Goal: Information Seeking & Learning: Learn about a topic

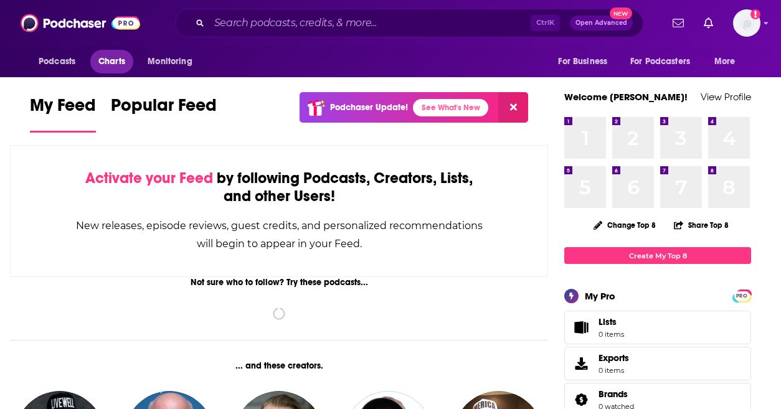
click at [117, 52] on link "Charts" at bounding box center [111, 62] width 42 height 24
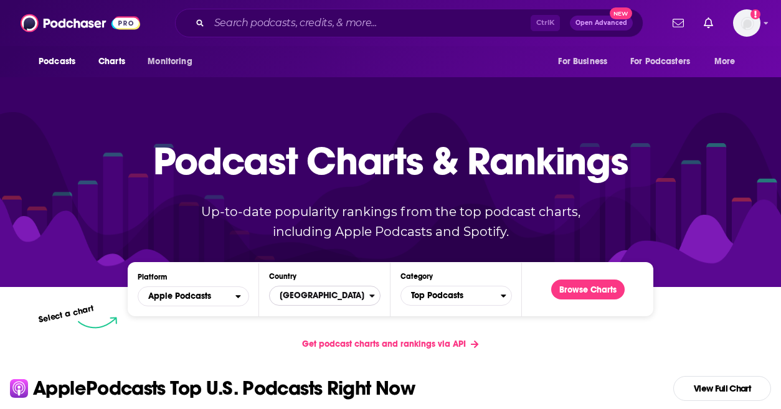
click at [297, 296] on span "[GEOGRAPHIC_DATA]" at bounding box center [320, 295] width 100 height 21
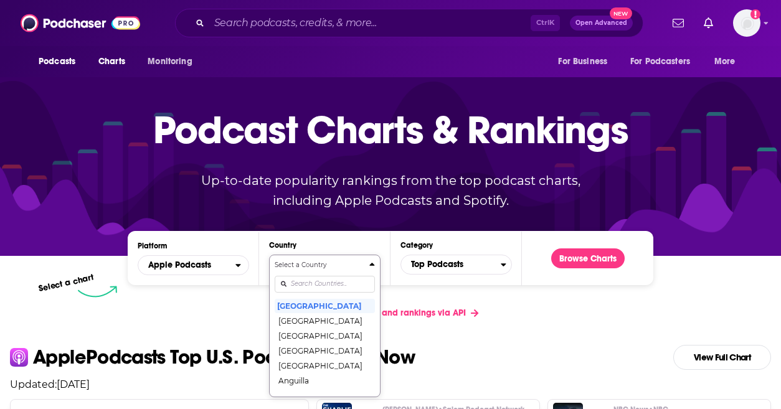
click at [302, 318] on div "Select a Country United States Afghanistan Albania Algeria Angola Anguilla Anti…" at bounding box center [325, 325] width 100 height 131
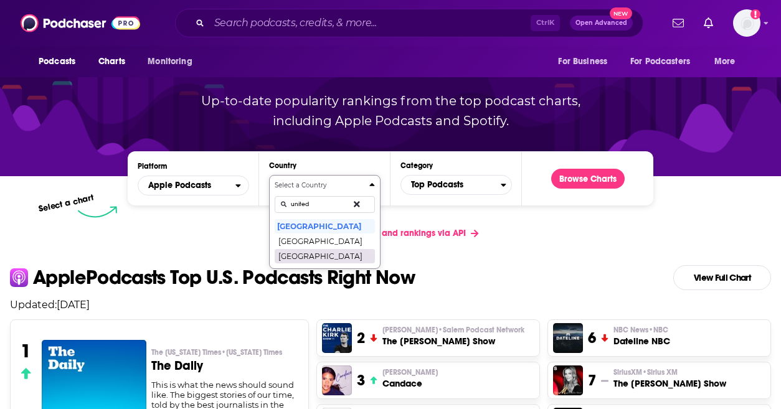
type input "united"
click at [325, 252] on button "[GEOGRAPHIC_DATA]" at bounding box center [325, 256] width 100 height 15
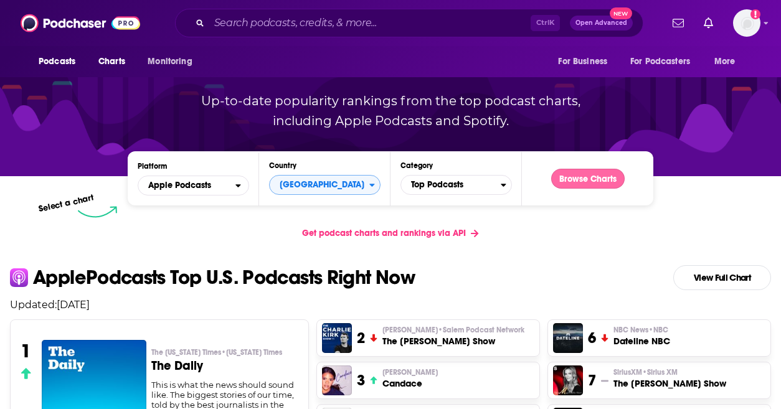
click at [592, 177] on button "Browse Charts" at bounding box center [589, 179] width 74 height 20
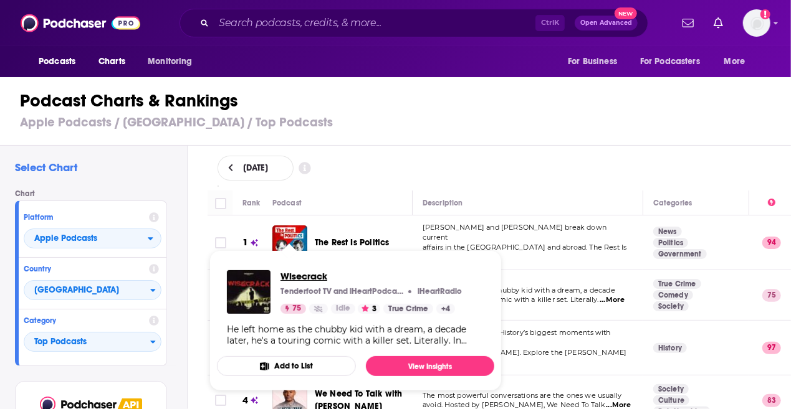
click at [327, 280] on span "Wisecrack" at bounding box center [370, 276] width 181 height 12
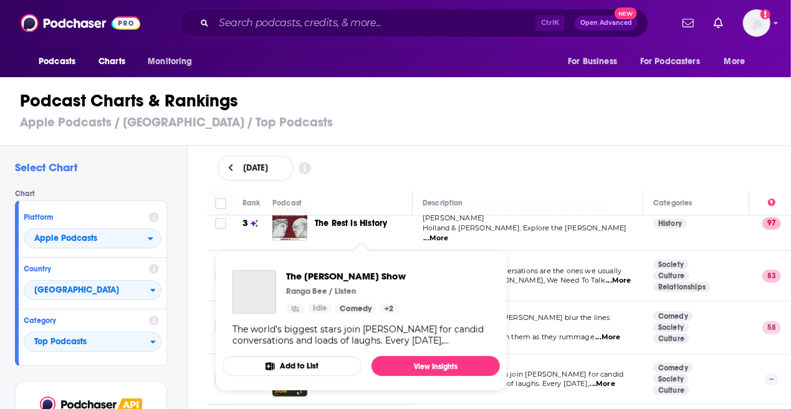
scroll to position [187, 0]
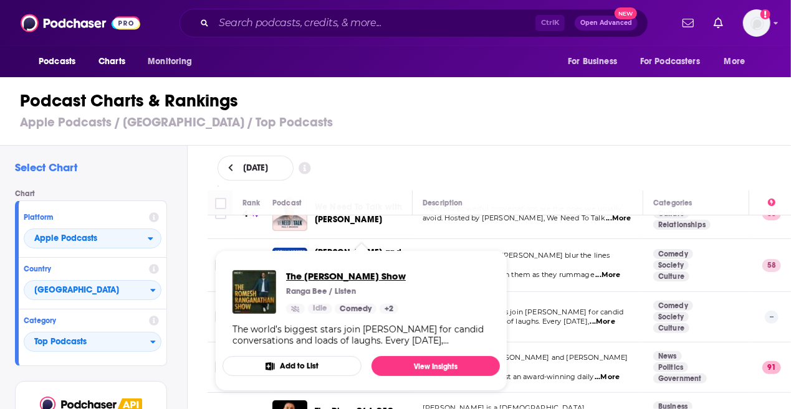
click at [347, 275] on span "The [PERSON_NAME] Show" at bounding box center [346, 276] width 120 height 12
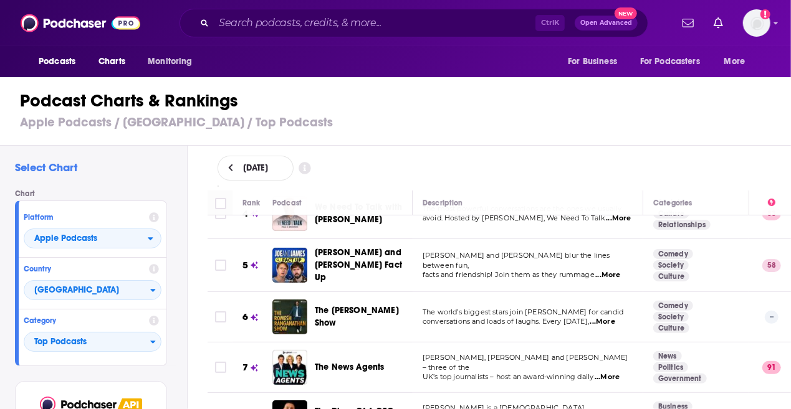
scroll to position [312, 0]
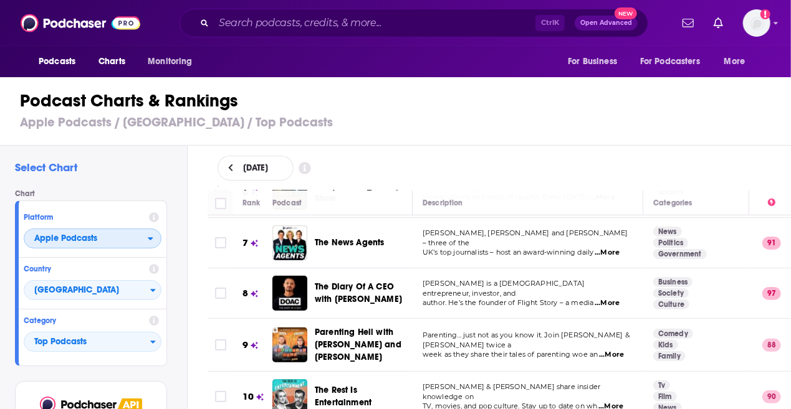
click at [93, 242] on span "Apple Podcasts" at bounding box center [65, 238] width 63 height 9
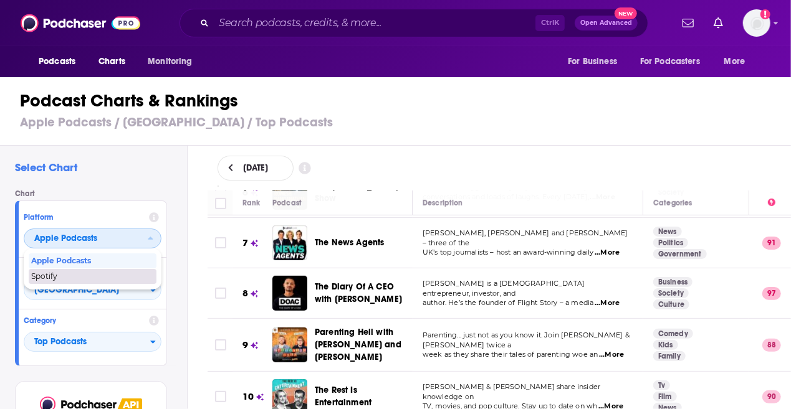
click at [79, 274] on span "Spotify" at bounding box center [92, 276] width 122 height 7
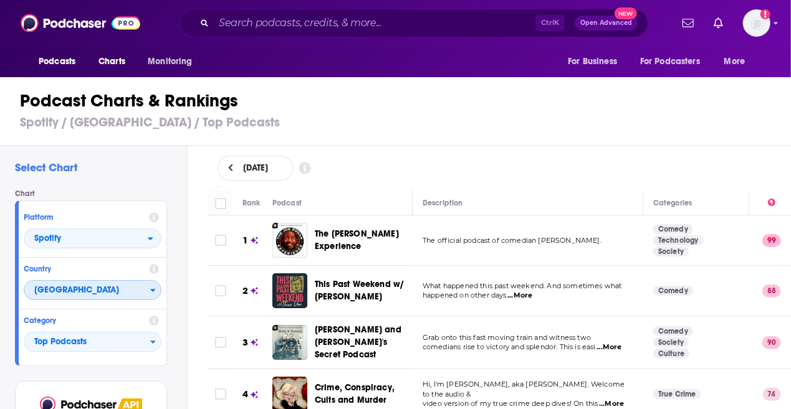
click at [55, 294] on span "[GEOGRAPHIC_DATA]" at bounding box center [87, 290] width 126 height 21
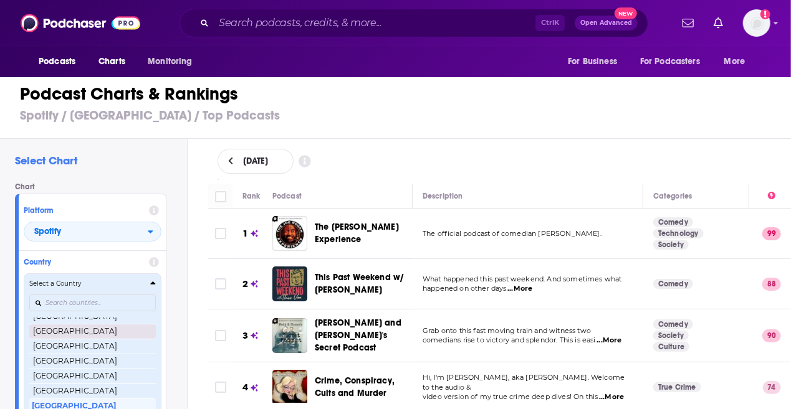
scroll to position [295, 0]
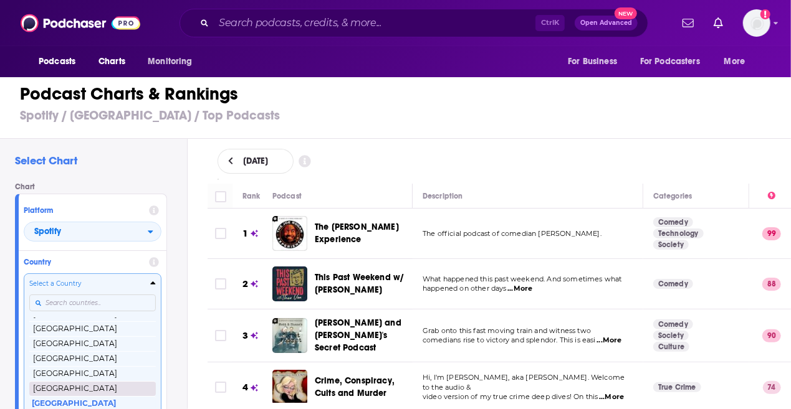
click at [84, 389] on button "[GEOGRAPHIC_DATA]" at bounding box center [92, 388] width 127 height 15
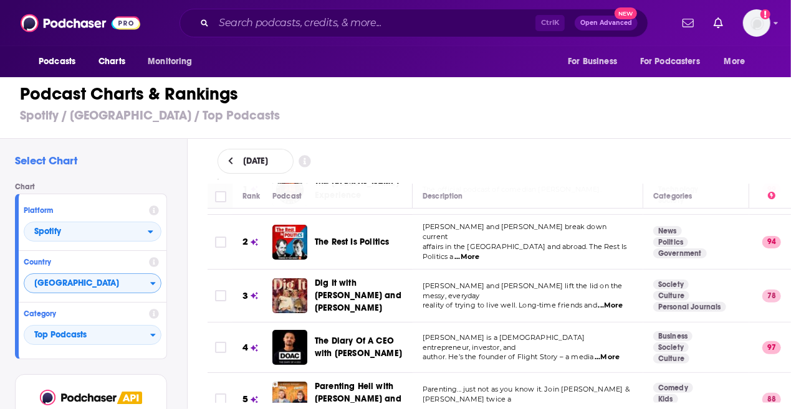
scroll to position [62, 0]
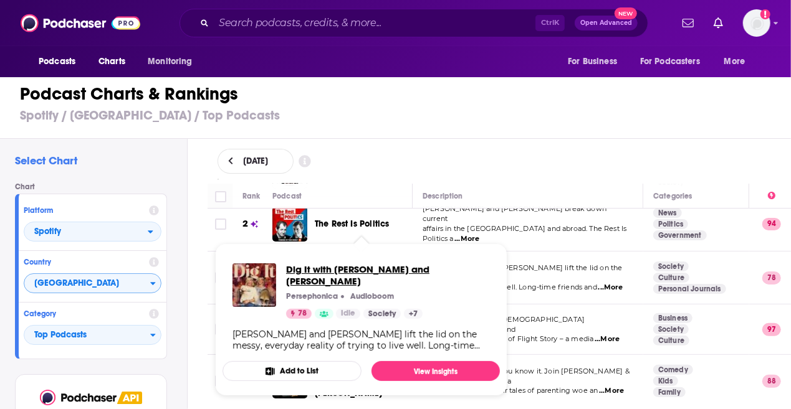
click at [366, 272] on span "Dig It with [PERSON_NAME] and [PERSON_NAME]" at bounding box center [388, 276] width 204 height 24
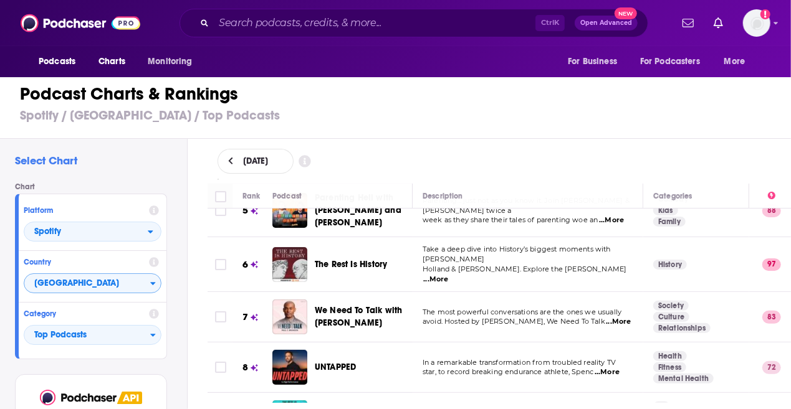
scroll to position [249, 0]
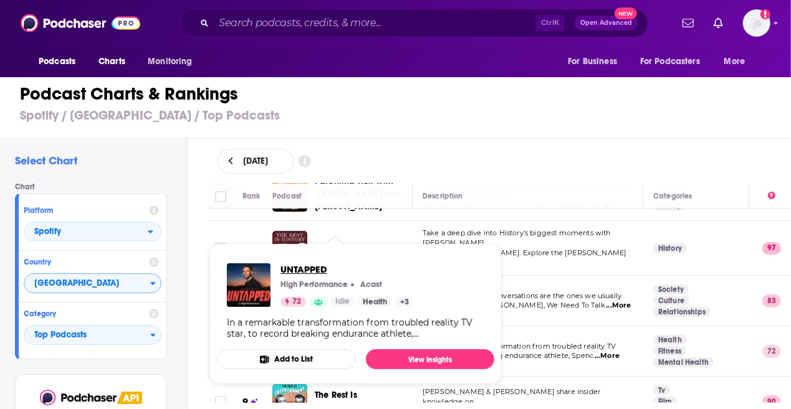
click at [305, 267] on span "UNTAPPED" at bounding box center [346, 270] width 133 height 12
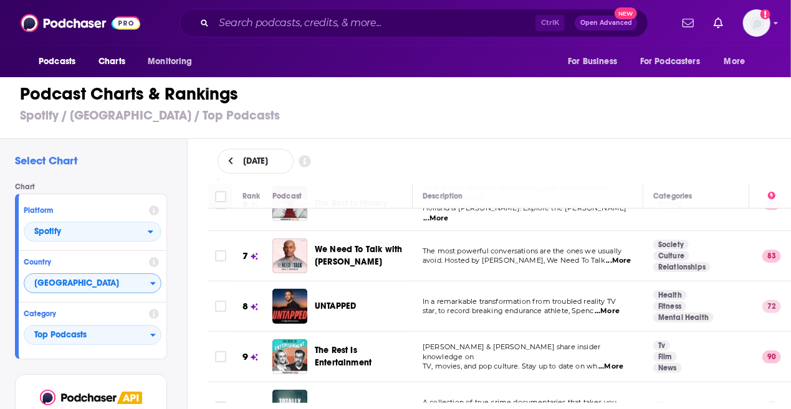
scroll to position [312, 0]
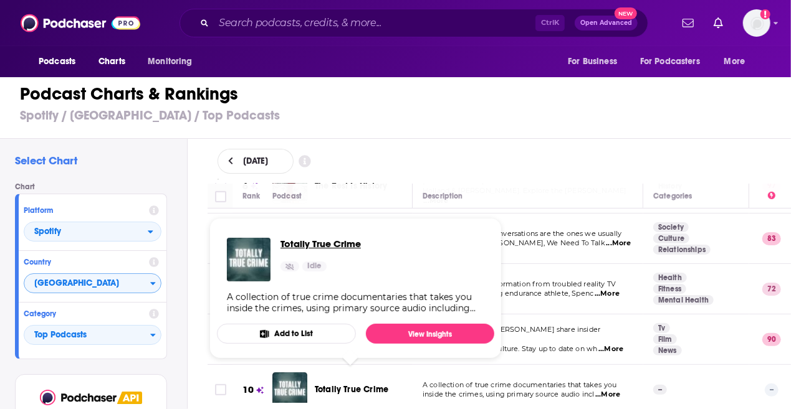
click at [333, 244] on span "Totally True Crime" at bounding box center [320, 244] width 80 height 12
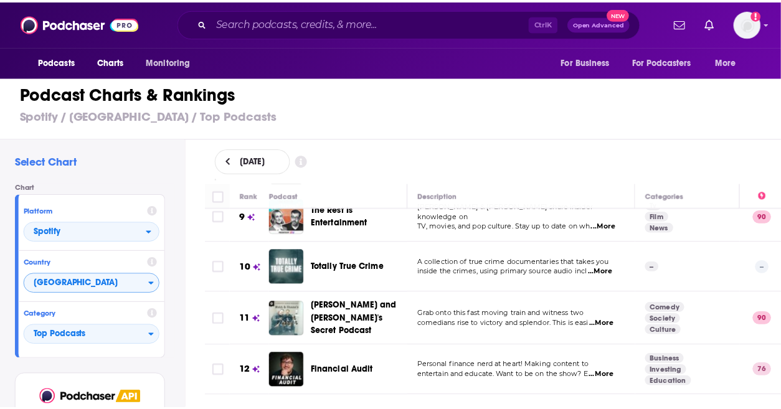
scroll to position [436, 0]
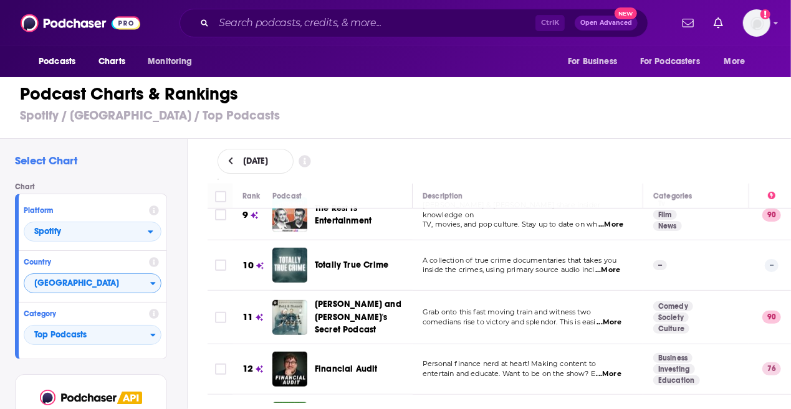
click at [350, 260] on span "Totally True Crime" at bounding box center [352, 265] width 74 height 11
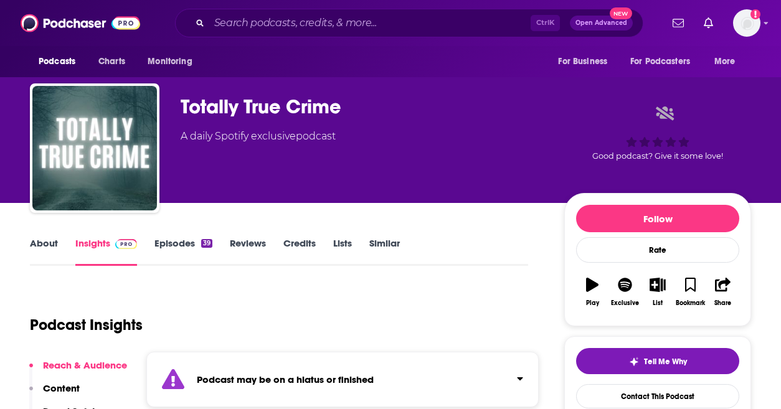
click at [56, 247] on link "About" at bounding box center [44, 251] width 28 height 29
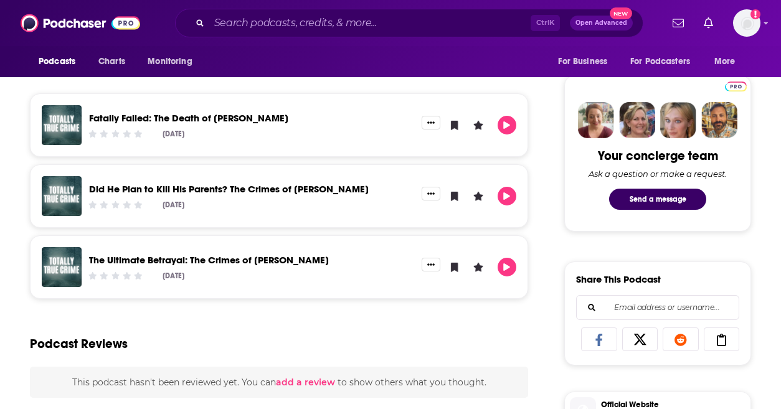
scroll to position [499, 0]
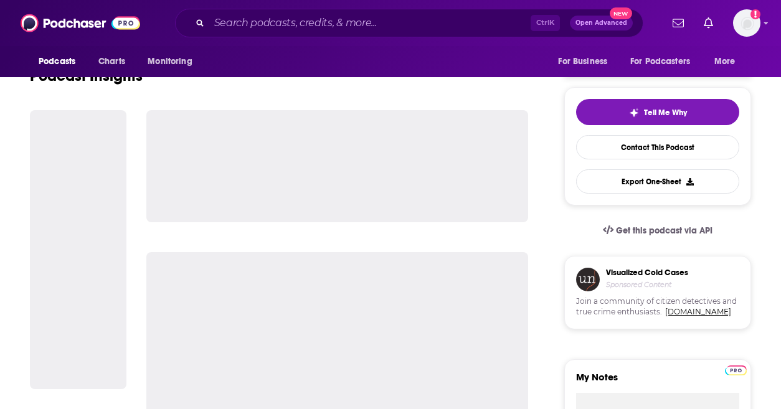
scroll to position [187, 0]
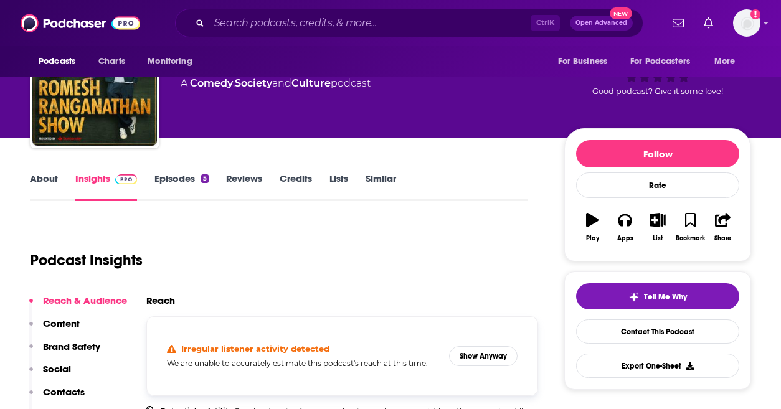
scroll to position [62, 0]
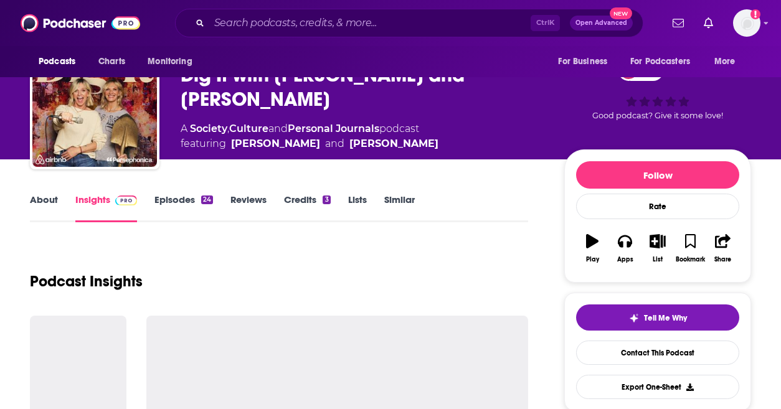
scroll to position [62, 0]
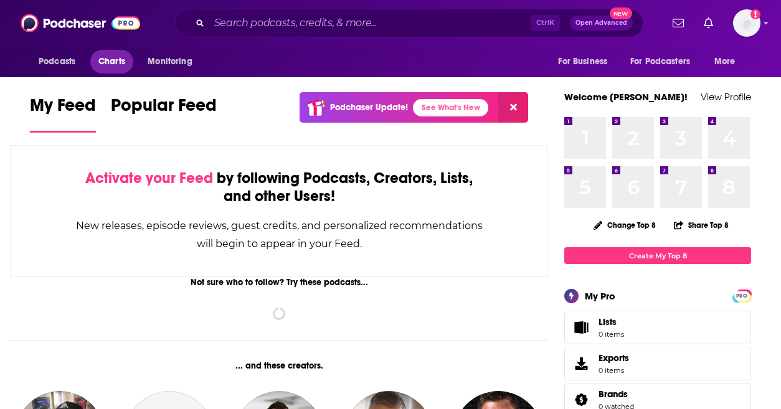
click at [114, 62] on span "Charts" at bounding box center [111, 61] width 27 height 17
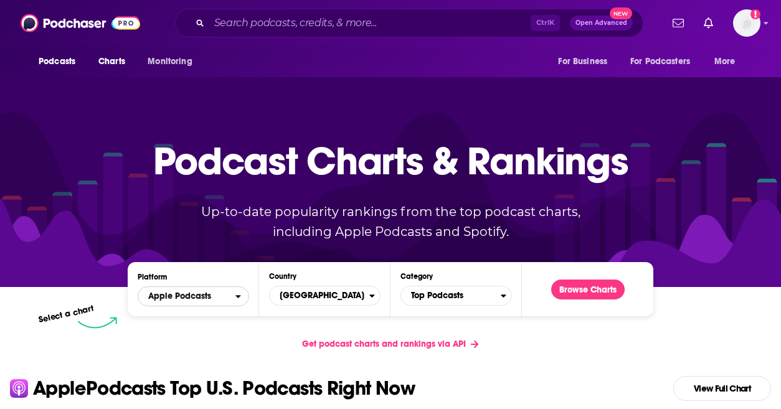
click at [241, 301] on button "Apple Podcasts" at bounding box center [194, 297] width 112 height 20
click at [219, 338] on div "Spotify" at bounding box center [194, 334] width 102 height 15
click at [334, 296] on span "[GEOGRAPHIC_DATA]" at bounding box center [320, 295] width 100 height 21
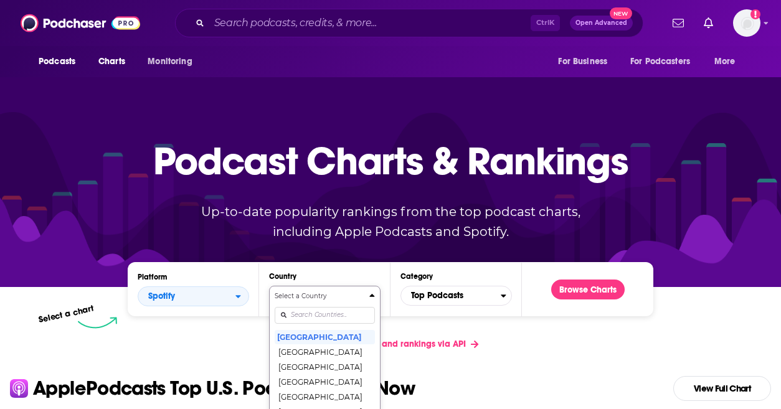
click at [323, 314] on div "Select a Country [GEOGRAPHIC_DATA] [GEOGRAPHIC_DATA] [GEOGRAPHIC_DATA] [GEOGRAP…" at bounding box center [325, 357] width 100 height 131
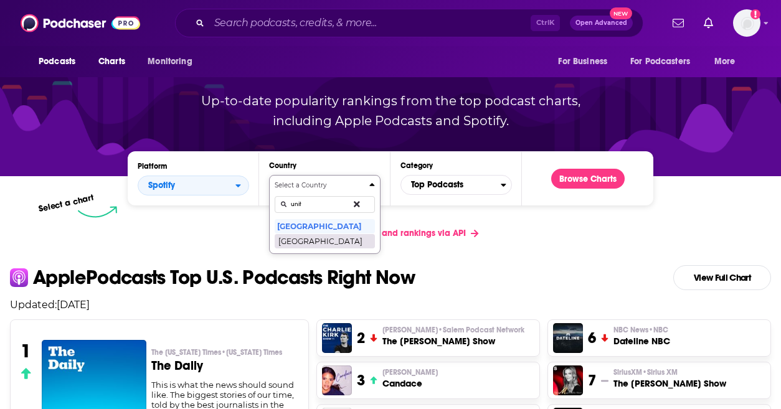
type input "unit"
drag, startPoint x: 331, startPoint y: 244, endPoint x: 349, endPoint y: 231, distance: 22.3
click at [331, 244] on button "[GEOGRAPHIC_DATA]" at bounding box center [325, 241] width 100 height 15
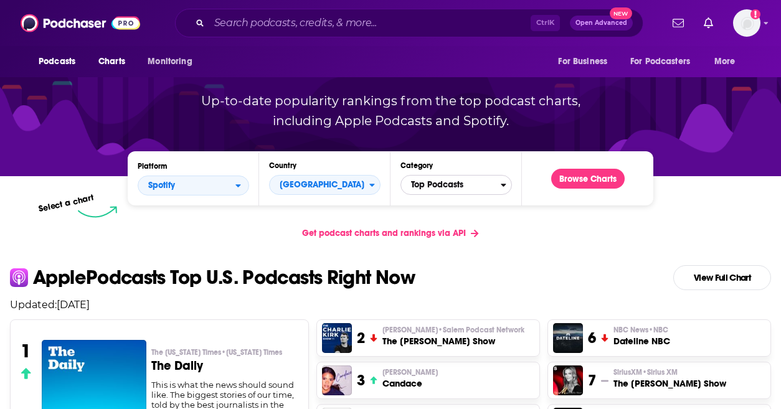
click at [440, 176] on span "Top Podcasts" at bounding box center [451, 184] width 100 height 21
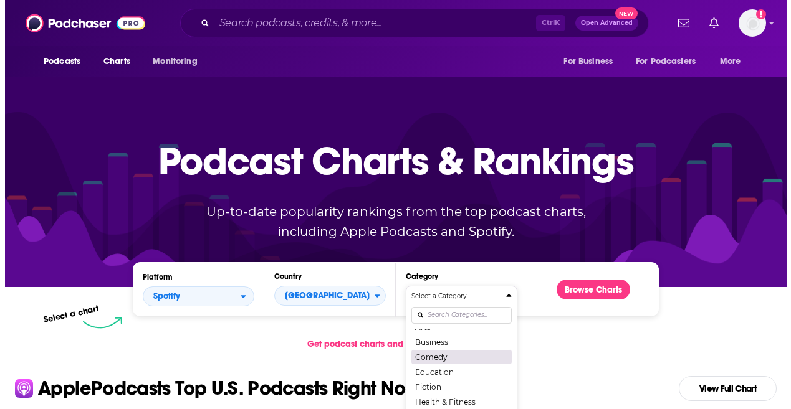
scroll to position [0, 0]
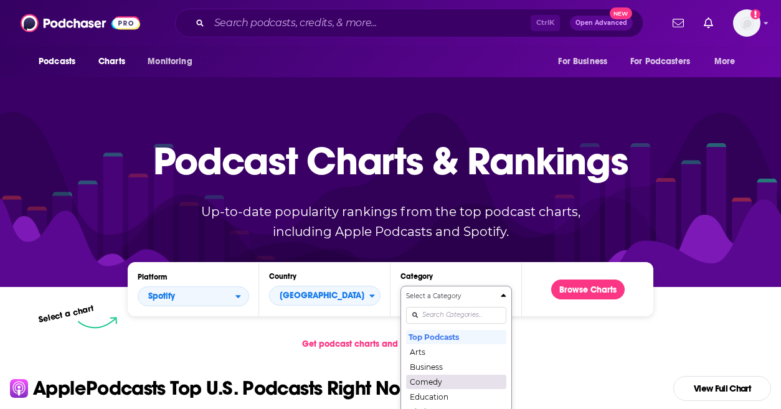
click at [450, 382] on button "Comedy" at bounding box center [456, 382] width 100 height 15
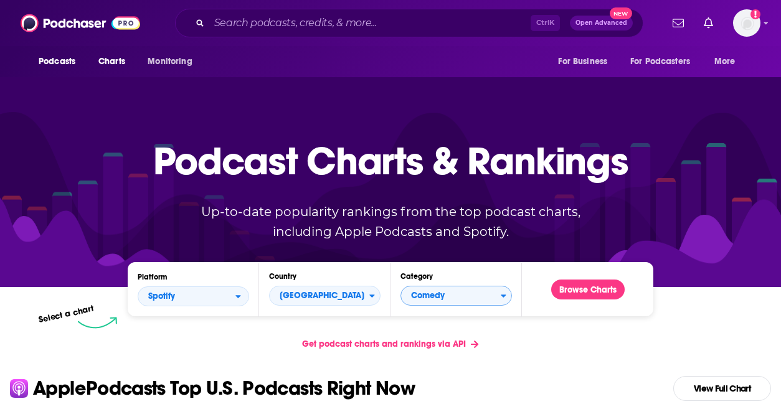
click at [588, 277] on div "Podcast Charts & Rankings Up-to-date popularity rankings from the top podcast c…" at bounding box center [390, 180] width 535 height 201
click at [586, 291] on button "Browse Charts" at bounding box center [589, 290] width 74 height 20
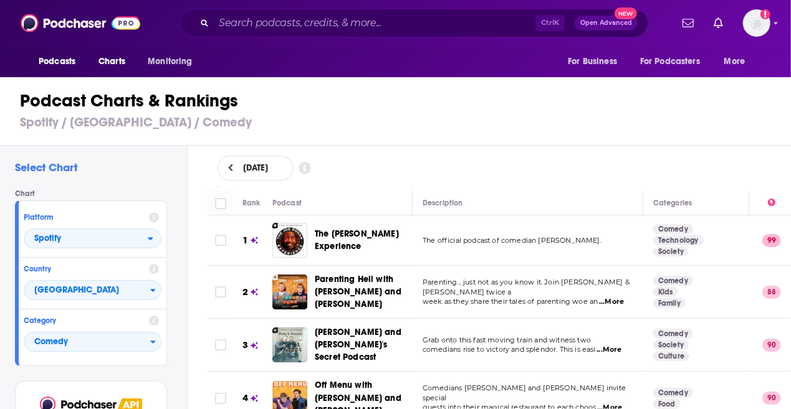
scroll to position [62, 0]
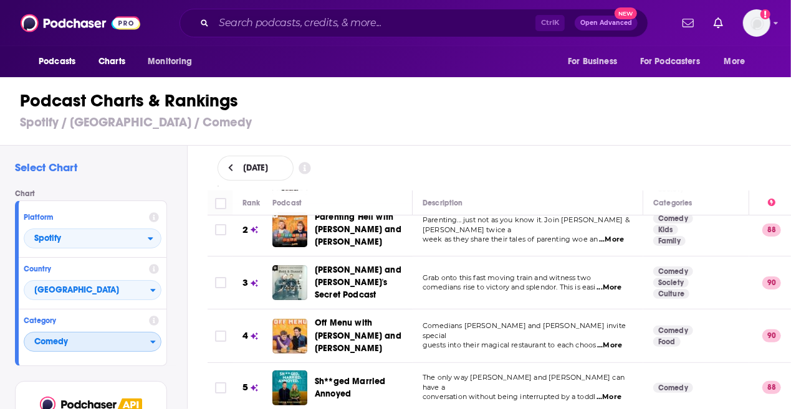
click at [110, 336] on span "Comedy" at bounding box center [87, 342] width 126 height 21
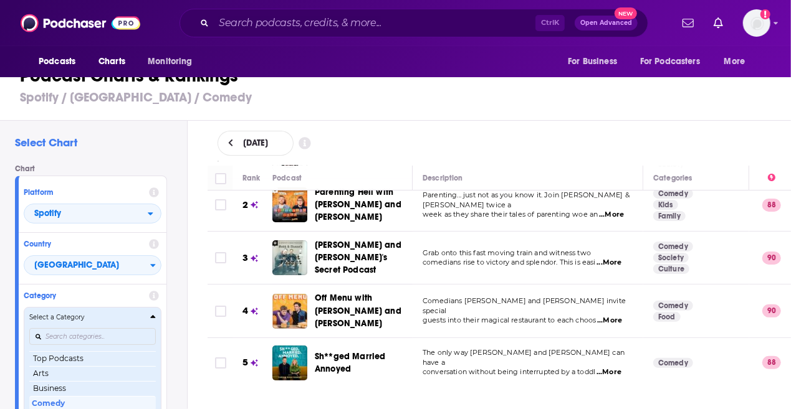
scroll to position [25, 0]
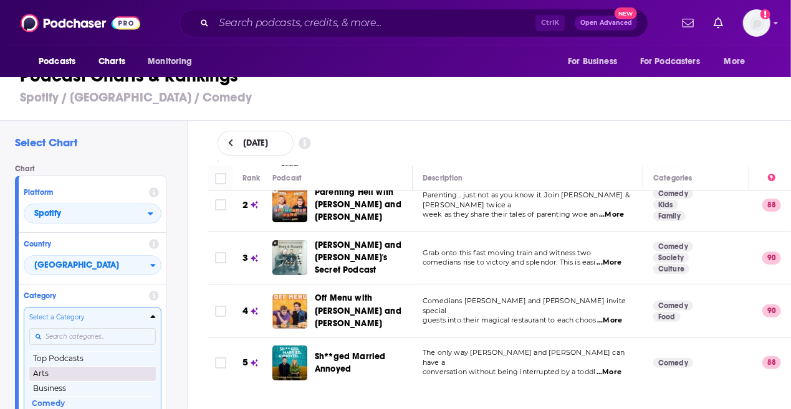
click at [96, 371] on button "Arts" at bounding box center [92, 373] width 127 height 15
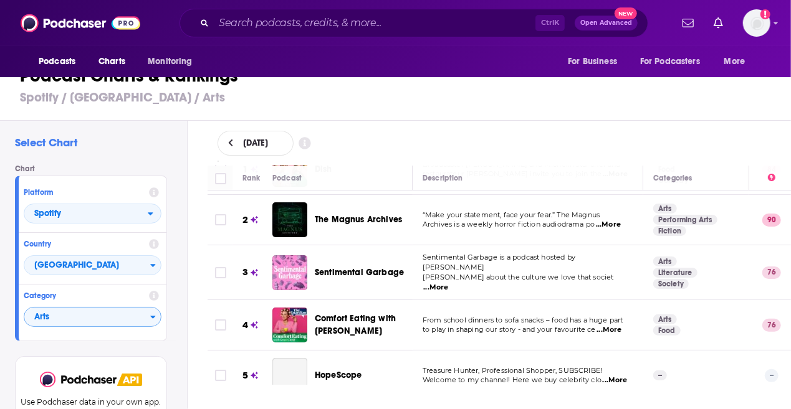
scroll to position [62, 0]
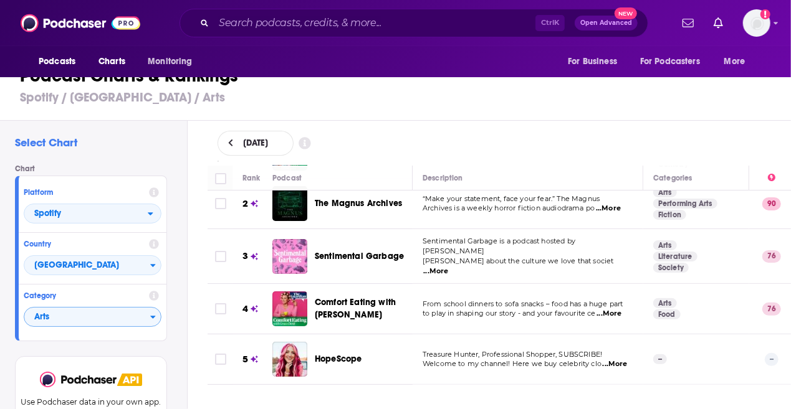
click at [116, 327] on div "Category Arts" at bounding box center [93, 310] width 148 height 51
click at [117, 321] on span "Arts" at bounding box center [87, 317] width 126 height 21
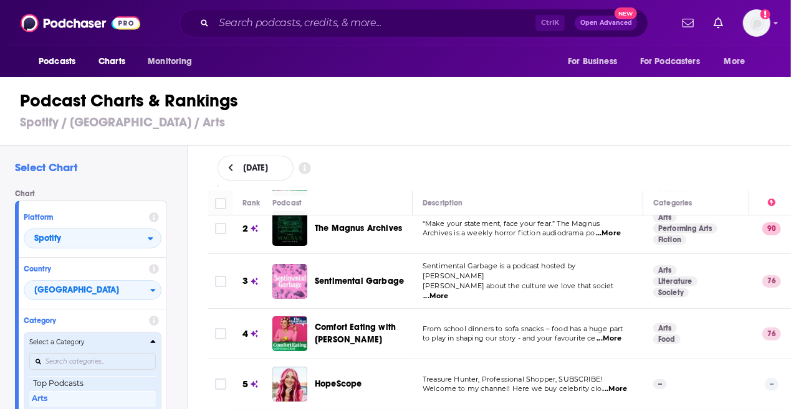
scroll to position [0, 0]
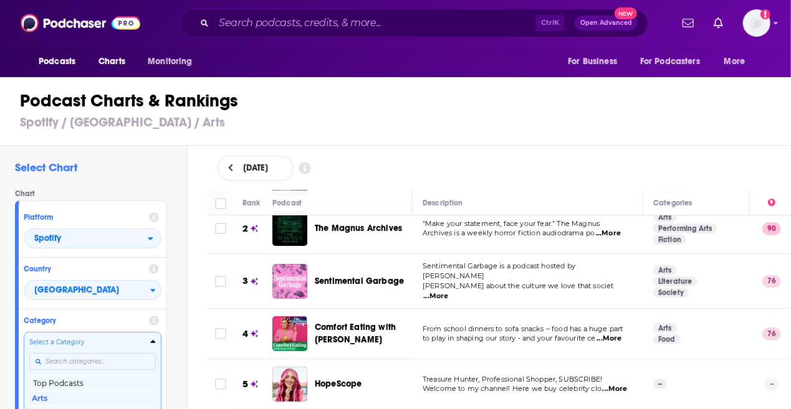
click at [90, 363] on div "Select a Category Top Podcasts Arts Business Comedy Education Fiction Health & …" at bounding box center [92, 403] width 127 height 131
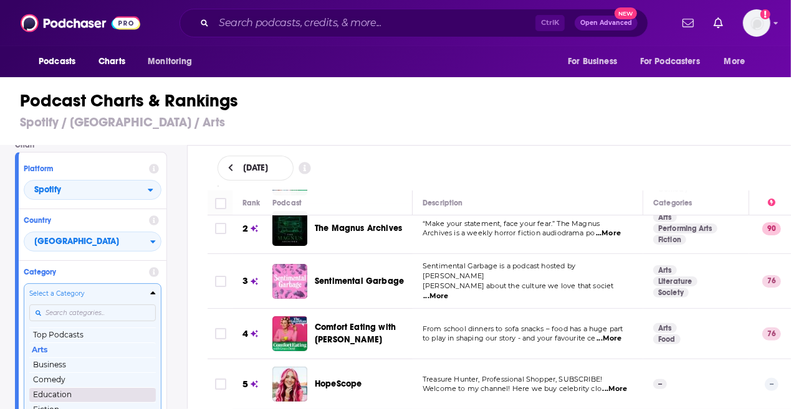
scroll to position [49, 0]
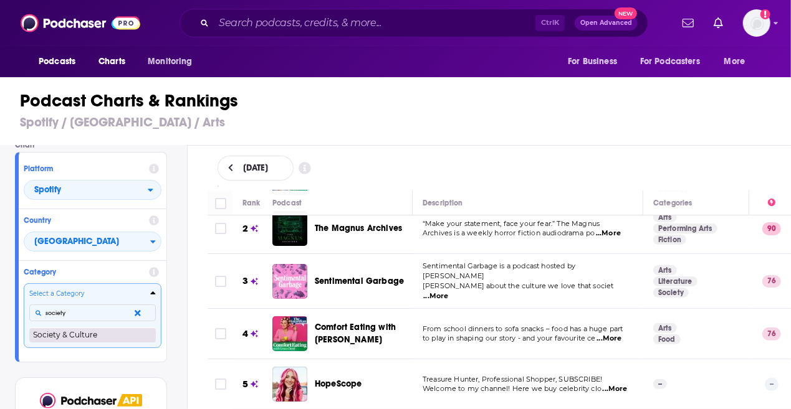
type input "society"
click at [87, 331] on button "Society & Culture" at bounding box center [92, 335] width 127 height 15
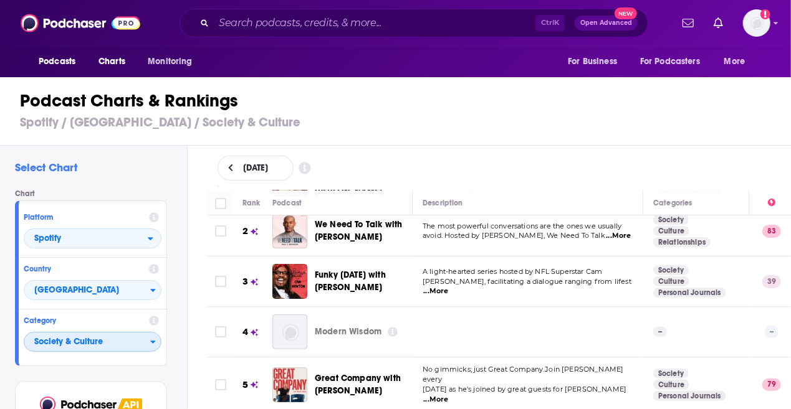
click at [113, 343] on span "Society & Culture" at bounding box center [87, 342] width 126 height 21
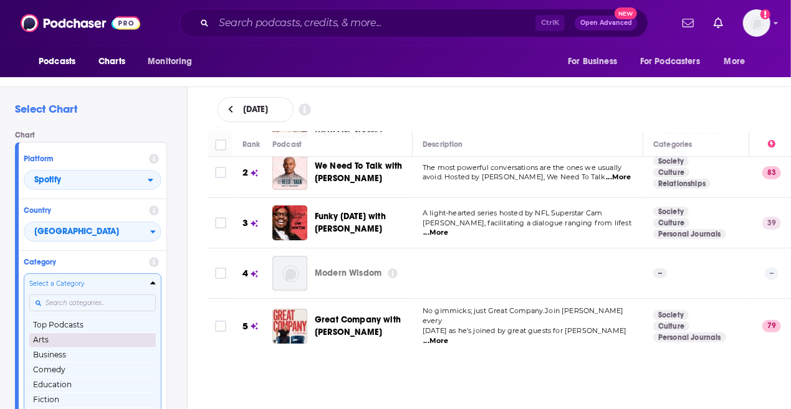
click at [78, 340] on button "Arts" at bounding box center [92, 340] width 127 height 15
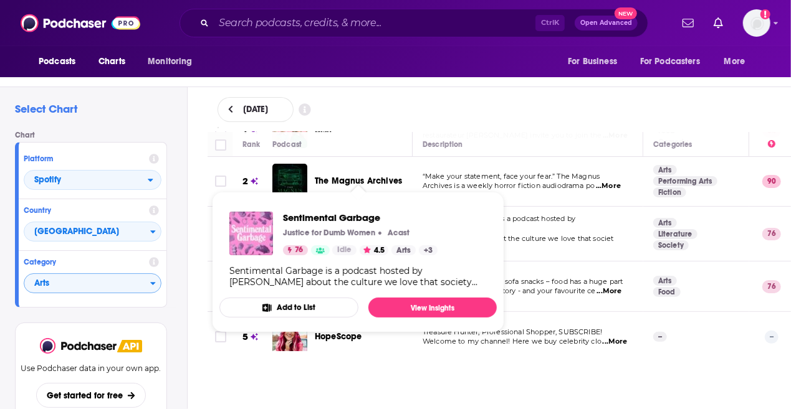
scroll to position [62, 0]
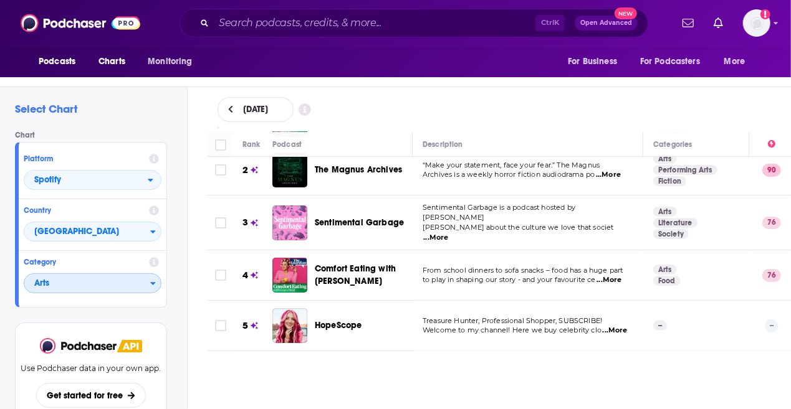
click at [42, 289] on span "Arts" at bounding box center [87, 284] width 126 height 21
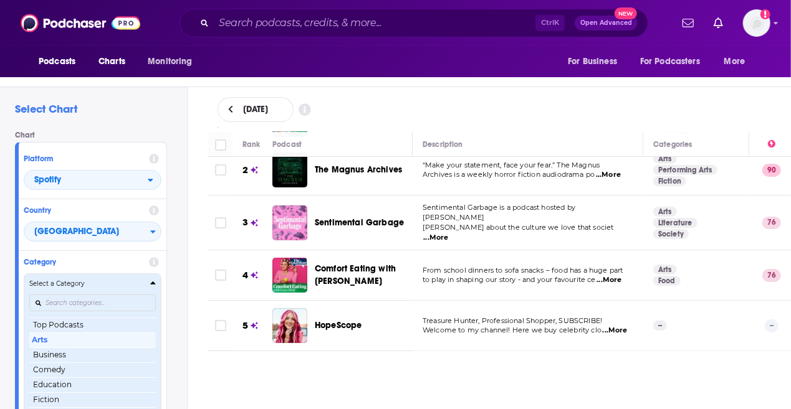
scroll to position [0, 0]
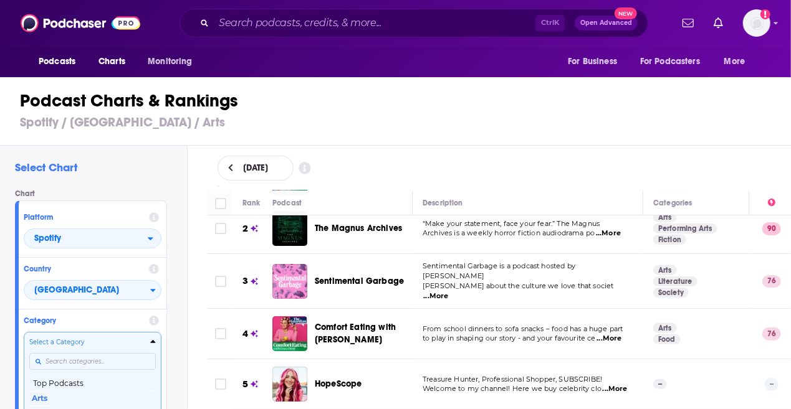
click at [122, 360] on div "Select a Category Top Podcasts Arts Business Comedy Education Fiction Health & …" at bounding box center [92, 403] width 127 height 131
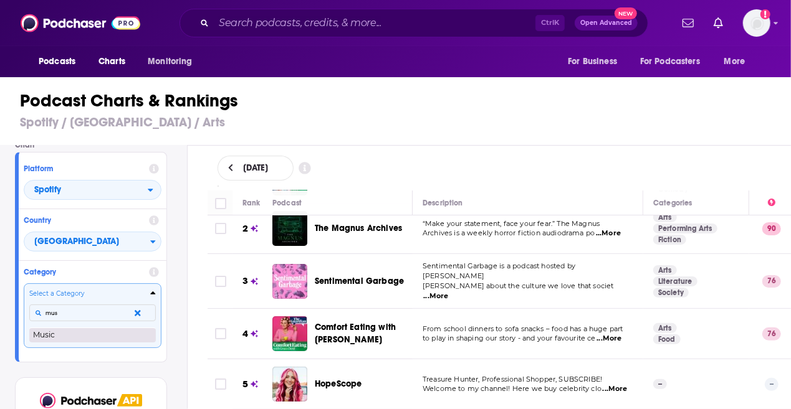
type input "mus"
click at [75, 339] on button "Music" at bounding box center [92, 335] width 127 height 15
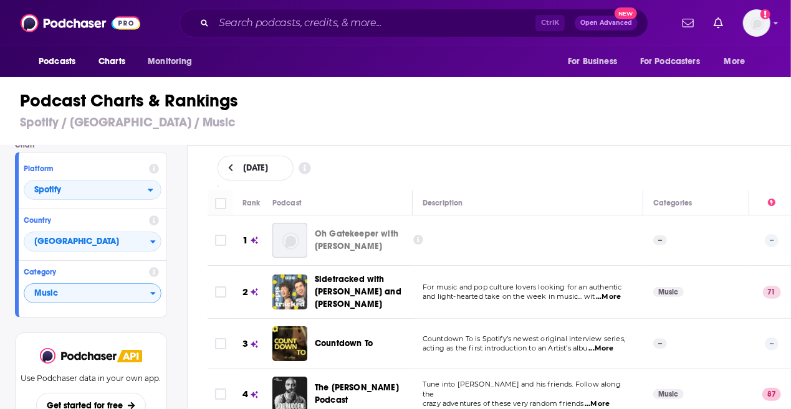
scroll to position [51, 0]
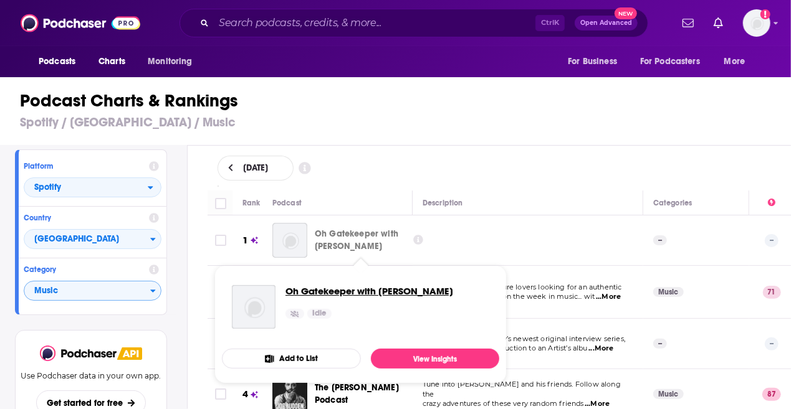
click at [346, 291] on span "Oh Gatekeeper with [PERSON_NAME]" at bounding box center [369, 291] width 168 height 12
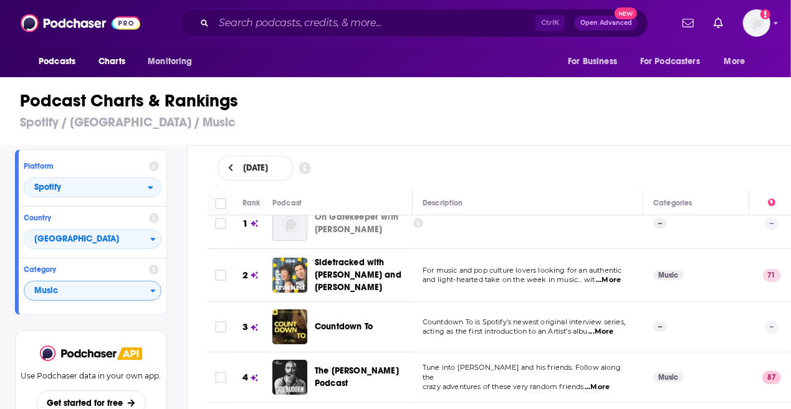
scroll to position [62, 0]
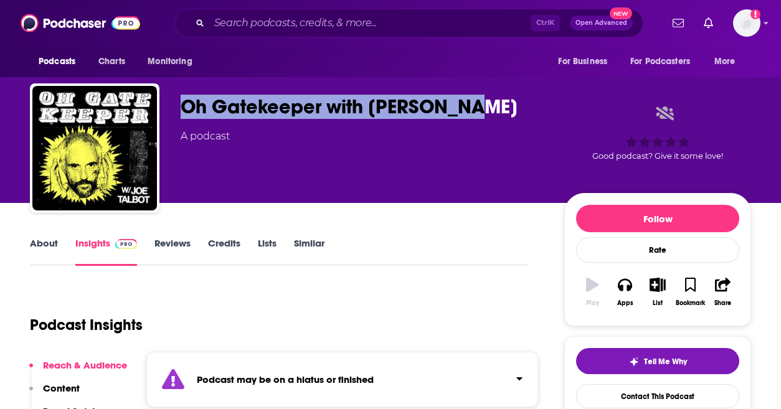
drag, startPoint x: 459, startPoint y: 105, endPoint x: 187, endPoint y: 104, distance: 271.7
click at [187, 104] on div "Oh Gatekeeper with [PERSON_NAME]" at bounding box center [363, 107] width 364 height 24
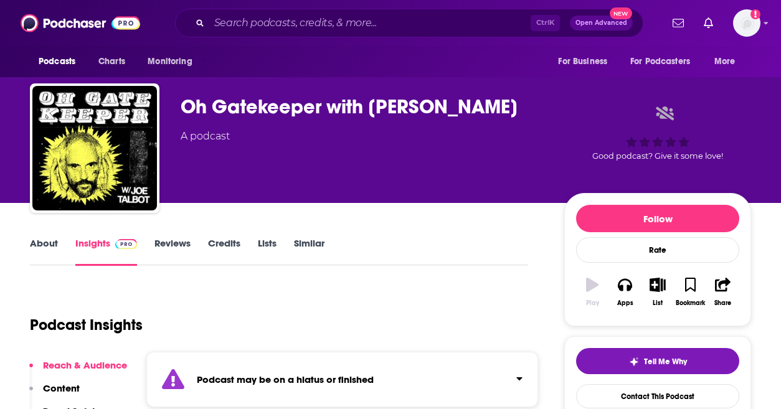
click at [312, 130] on div "A podcast" at bounding box center [363, 136] width 364 height 15
drag, startPoint x: 189, startPoint y: 106, endPoint x: 484, endPoint y: 131, distance: 295.9
click at [484, 131] on div "Oh Gatekeeper with Joe Talbot A podcast" at bounding box center [363, 145] width 364 height 100
click at [488, 113] on div "Oh Gatekeeper with [PERSON_NAME]" at bounding box center [363, 107] width 364 height 24
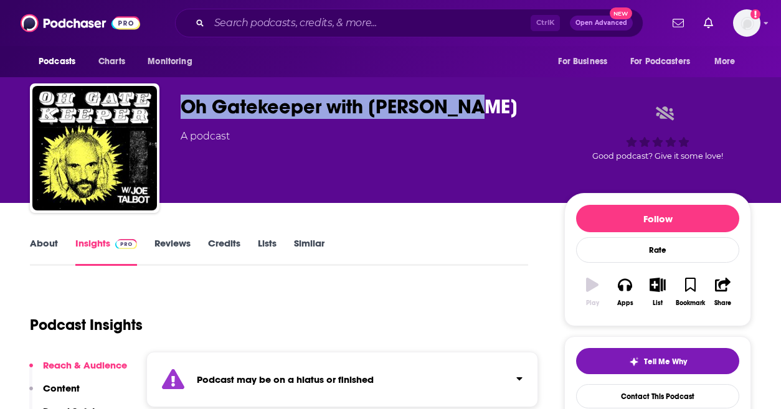
drag, startPoint x: 282, startPoint y: 92, endPoint x: 178, endPoint y: 87, distance: 104.2
click at [178, 87] on div "Oh Gatekeeper with Joe Talbot A podcast Good podcast? Give it some love!" at bounding box center [391, 151] width 722 height 135
copy h2 "Oh Gatekeeper with [PERSON_NAME]"
